Goal: Navigation & Orientation: Find specific page/section

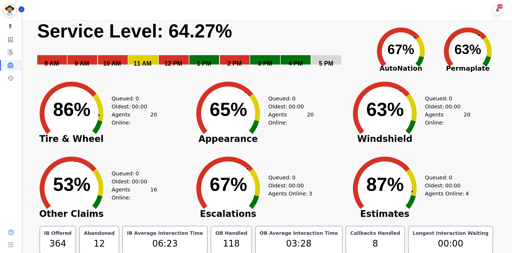
scroll to position [3, 0]
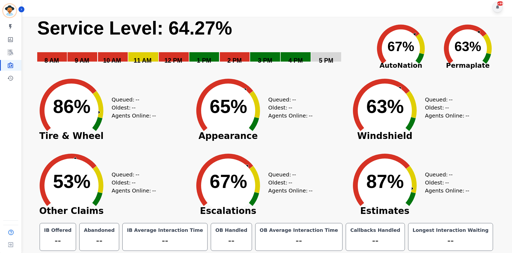
click at [498, 11] on div "+99" at bounding box center [497, 7] width 11 height 11
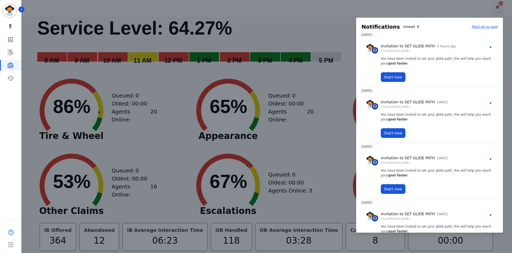
click at [260, 65] on div at bounding box center [256, 126] width 512 height 253
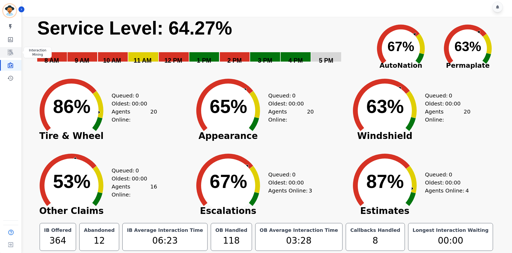
click at [11, 52] on icon "Sidebar" at bounding box center [10, 53] width 5 height 6
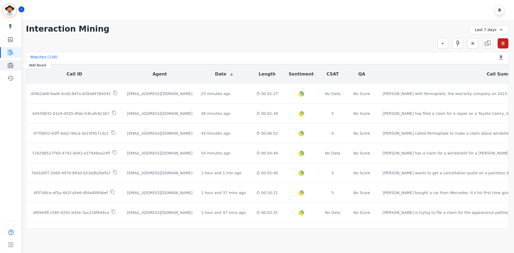
click at [14, 68] on link "Sidebar" at bounding box center [11, 65] width 21 height 11
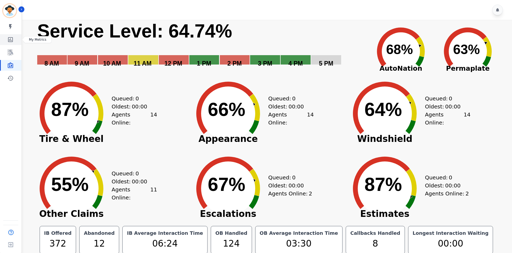
click at [9, 43] on link "Sidebar" at bounding box center [11, 39] width 21 height 11
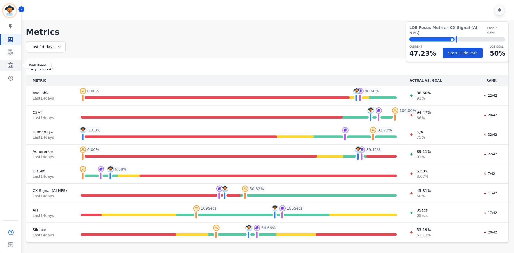
click at [16, 65] on link "Sidebar" at bounding box center [11, 65] width 21 height 11
